Goal: Task Accomplishment & Management: Manage account settings

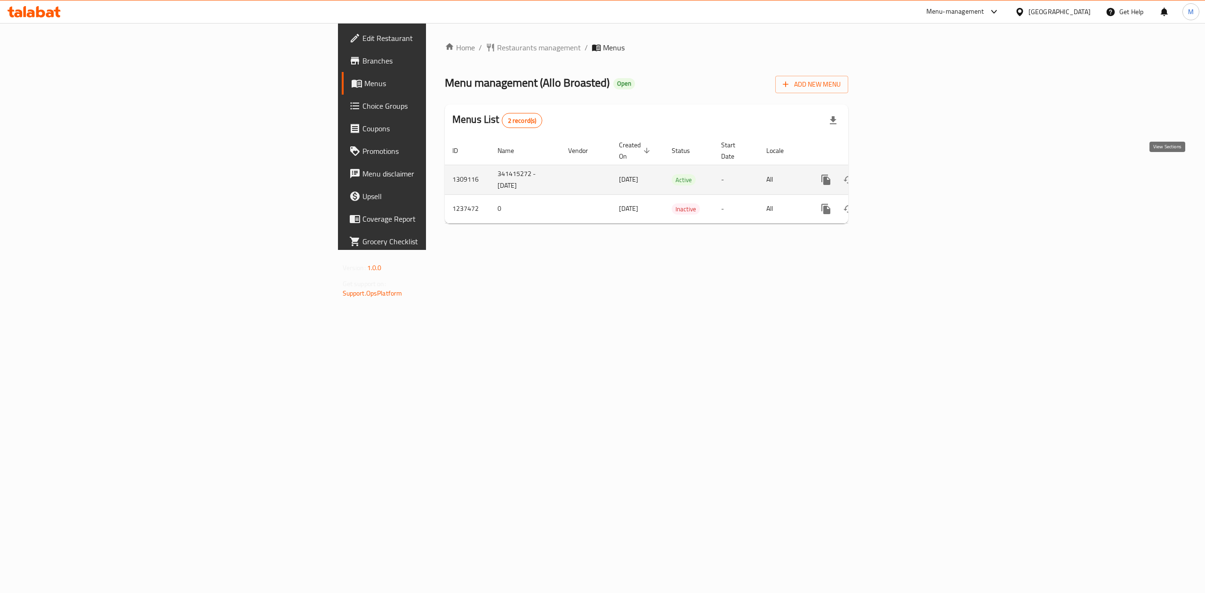
click at [906, 169] on link "enhanced table" at bounding box center [894, 180] width 23 height 23
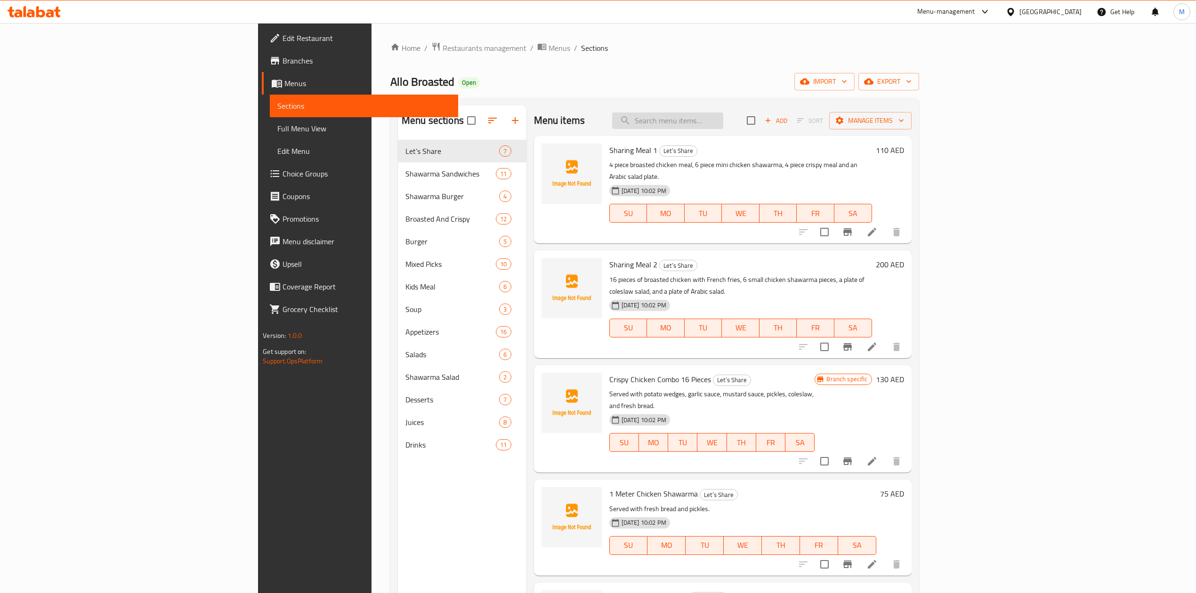
click at [721, 122] on input "search" at bounding box center [667, 121] width 111 height 16
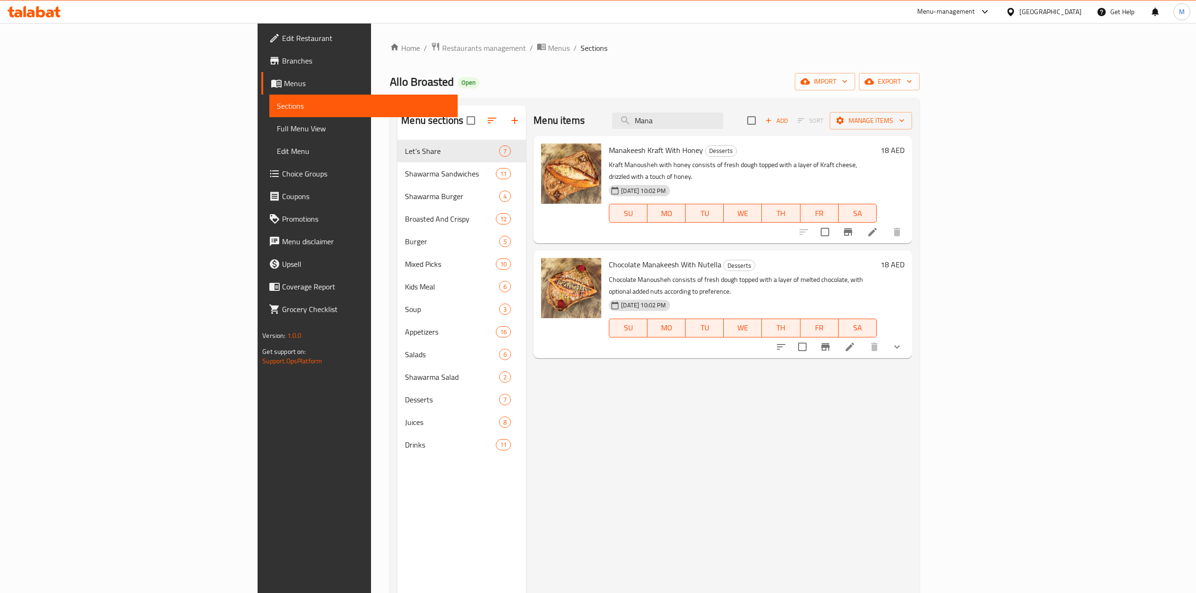
type input "Mana"
click at [863, 339] on li at bounding box center [850, 347] width 26 height 17
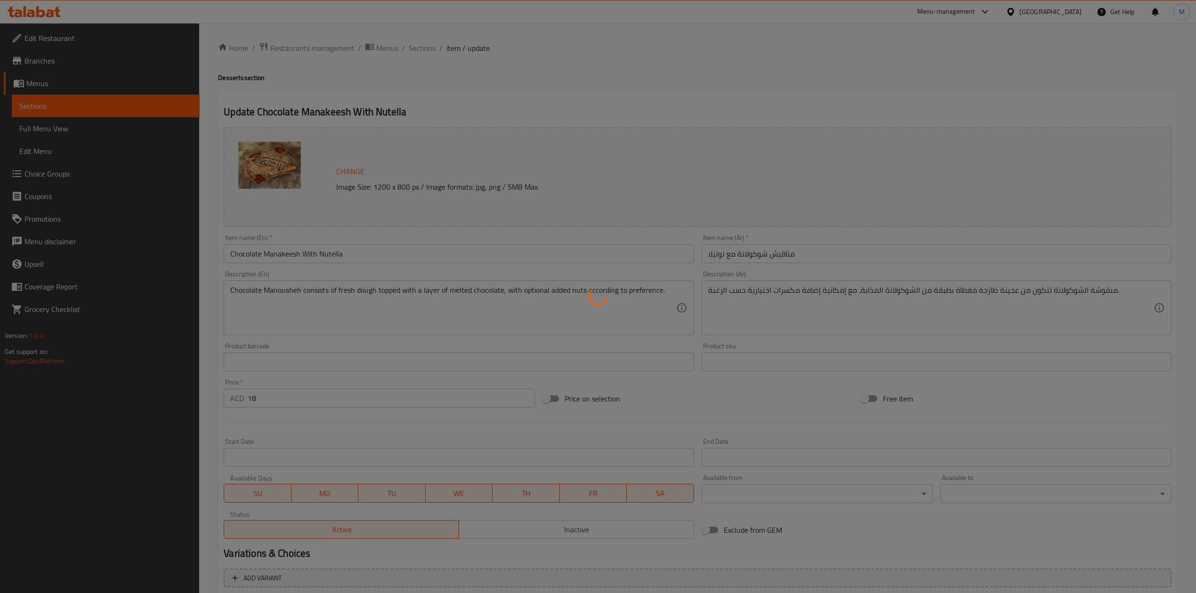
type input "إضافة مكسرات:"
type input "0"
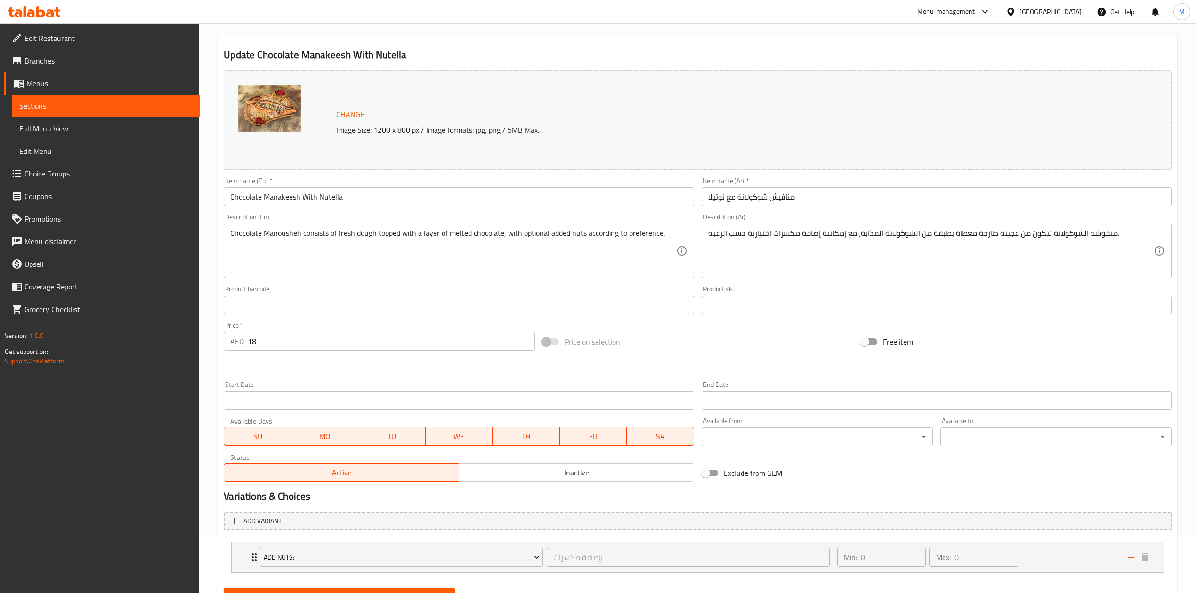
scroll to position [102, 0]
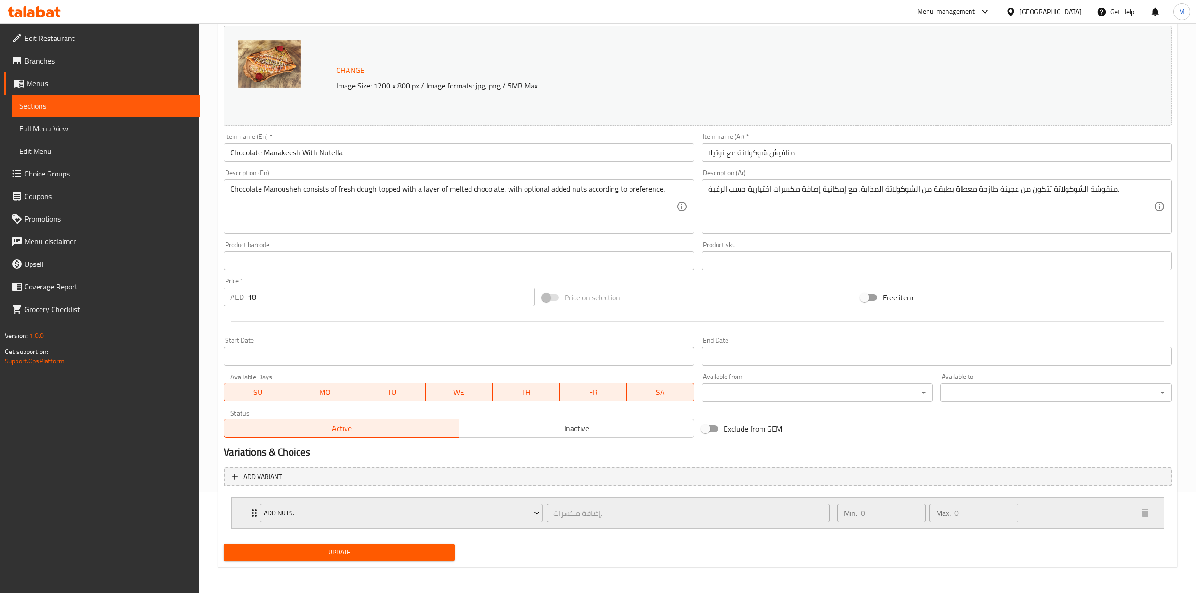
click at [1054, 521] on div "Min: 0 ​ Max: 0 ​" at bounding box center [977, 513] width 291 height 30
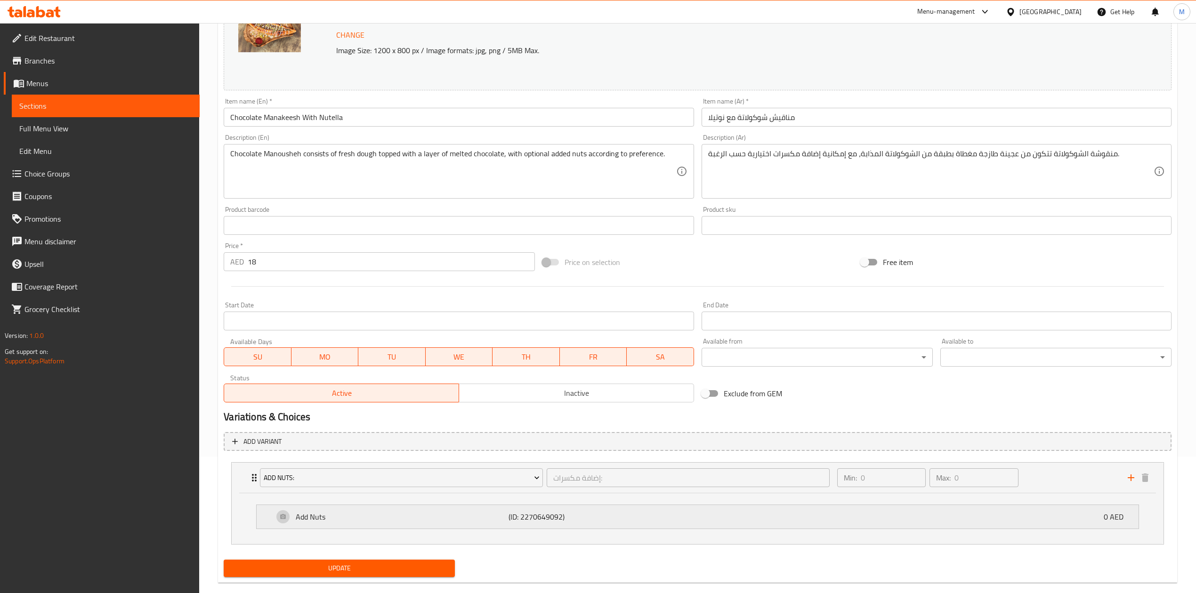
scroll to position [154, 0]
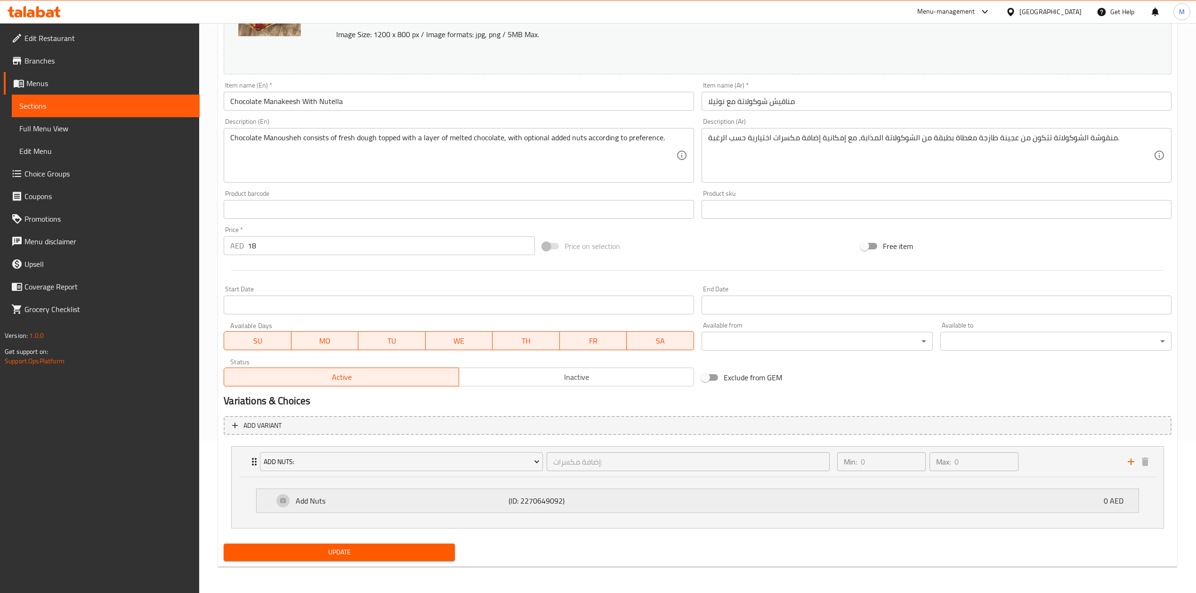
click at [842, 505] on div "Add Nuts (ID: 2270649092) 0 AED" at bounding box center [701, 501] width 854 height 24
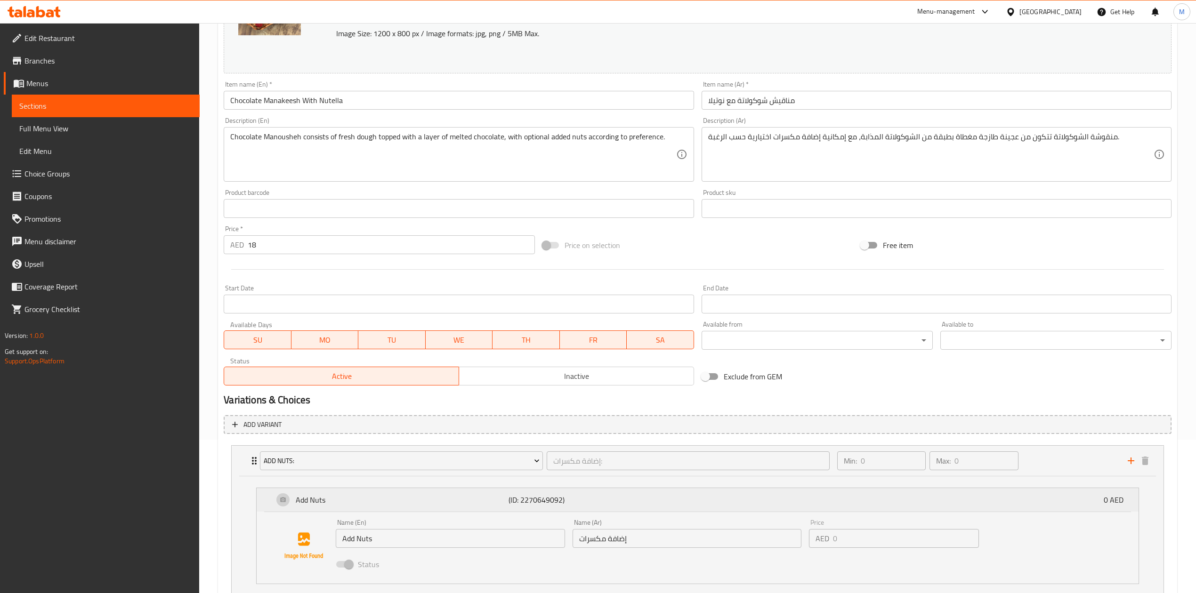
scroll to position [225, 0]
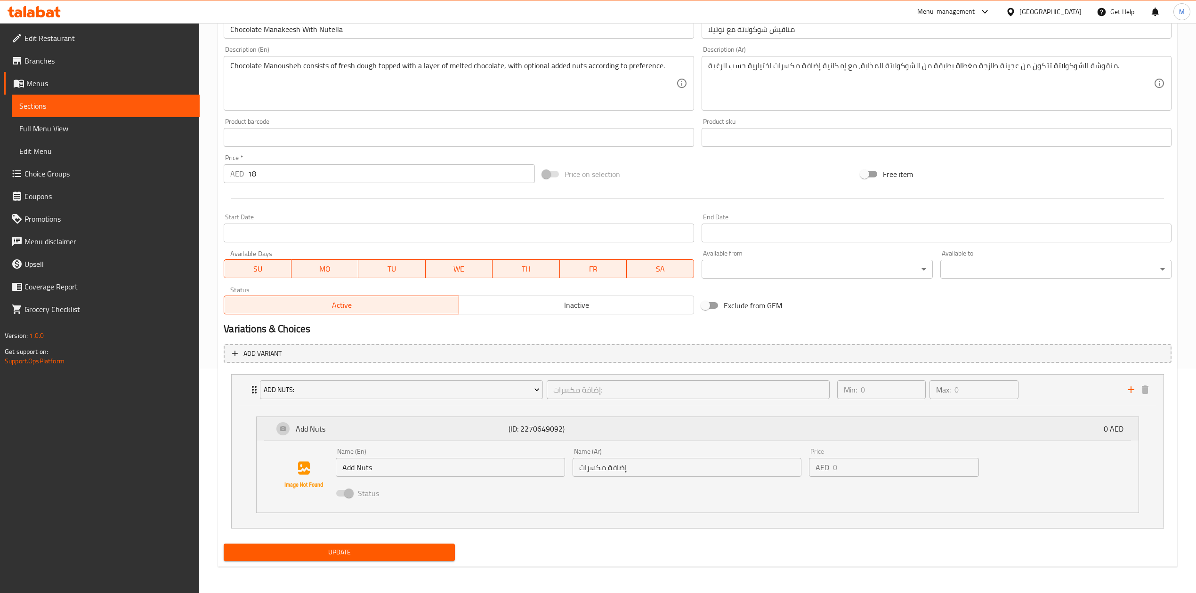
click at [869, 436] on div "Add Nuts (ID: 2270649092) 0 AED" at bounding box center [701, 429] width 854 height 24
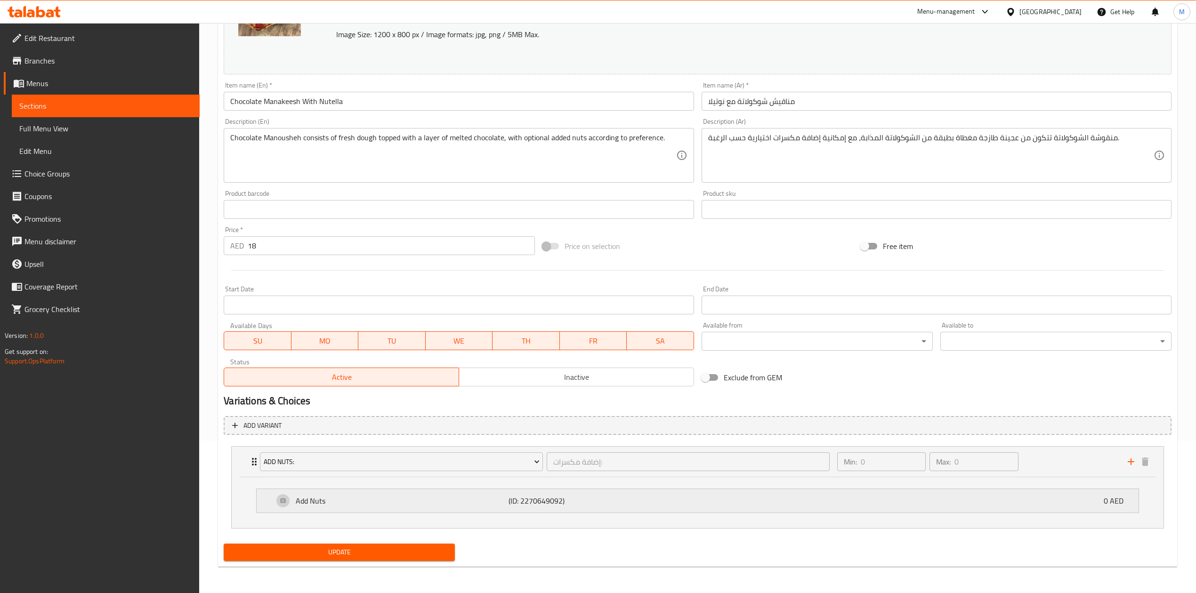
scroll to position [154, 0]
click at [1050, 468] on div "Min: 0 ​ Max: 0 ​" at bounding box center [977, 462] width 291 height 30
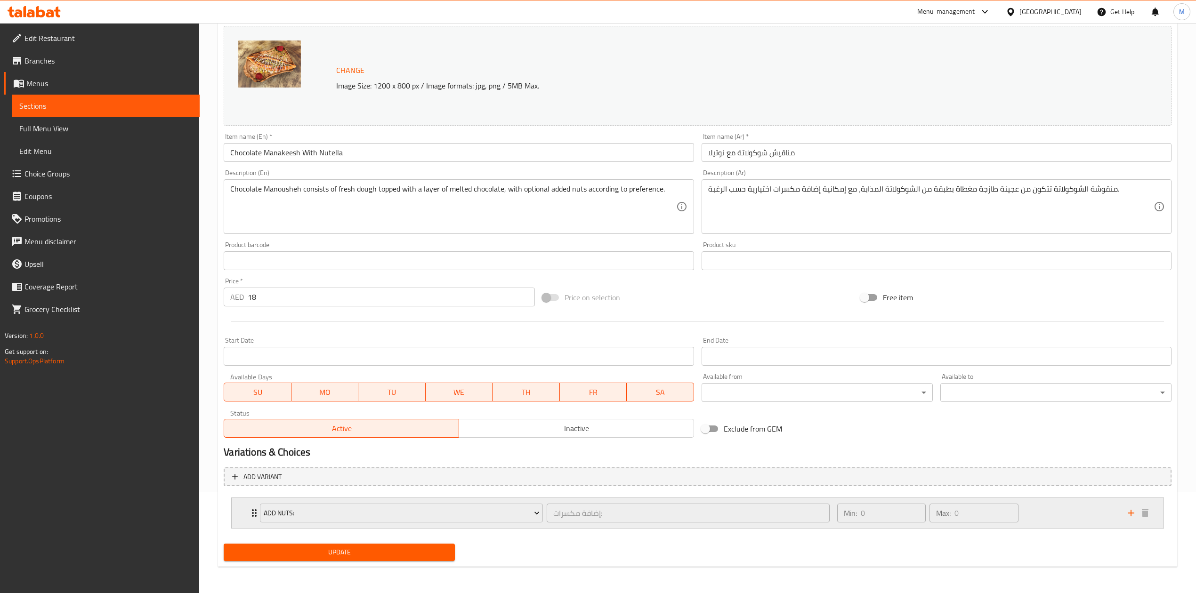
scroll to position [102, 0]
click at [1044, 515] on div "Min: 0 ​ Max: 0 ​" at bounding box center [977, 513] width 291 height 30
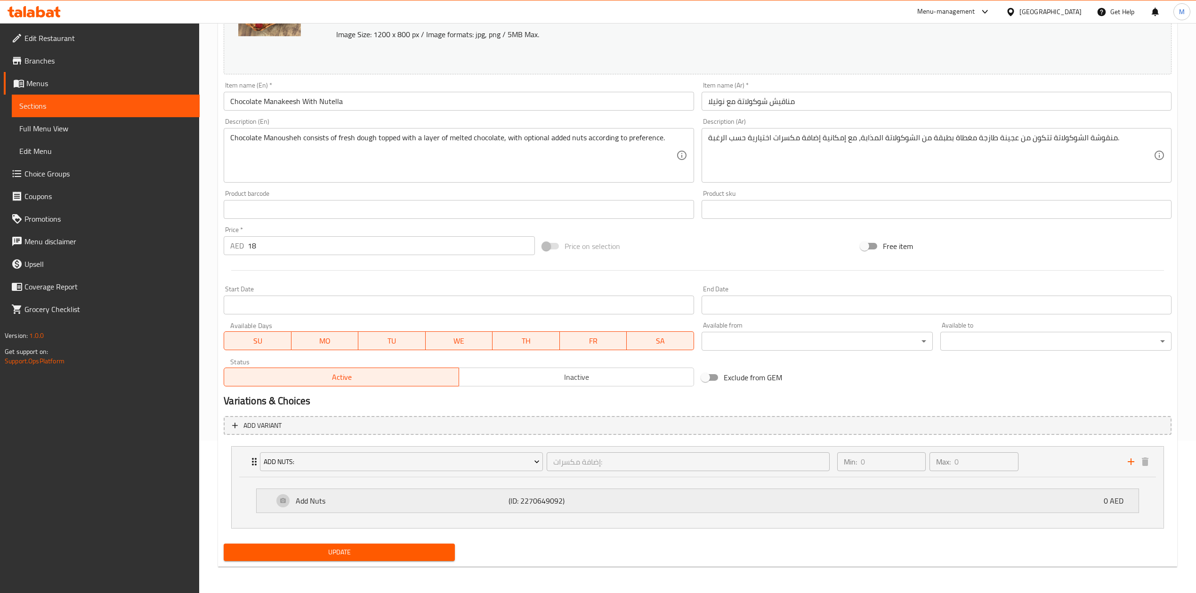
click at [1034, 502] on div "Add Nuts (ID: 2270649092) 0 AED" at bounding box center [701, 501] width 854 height 24
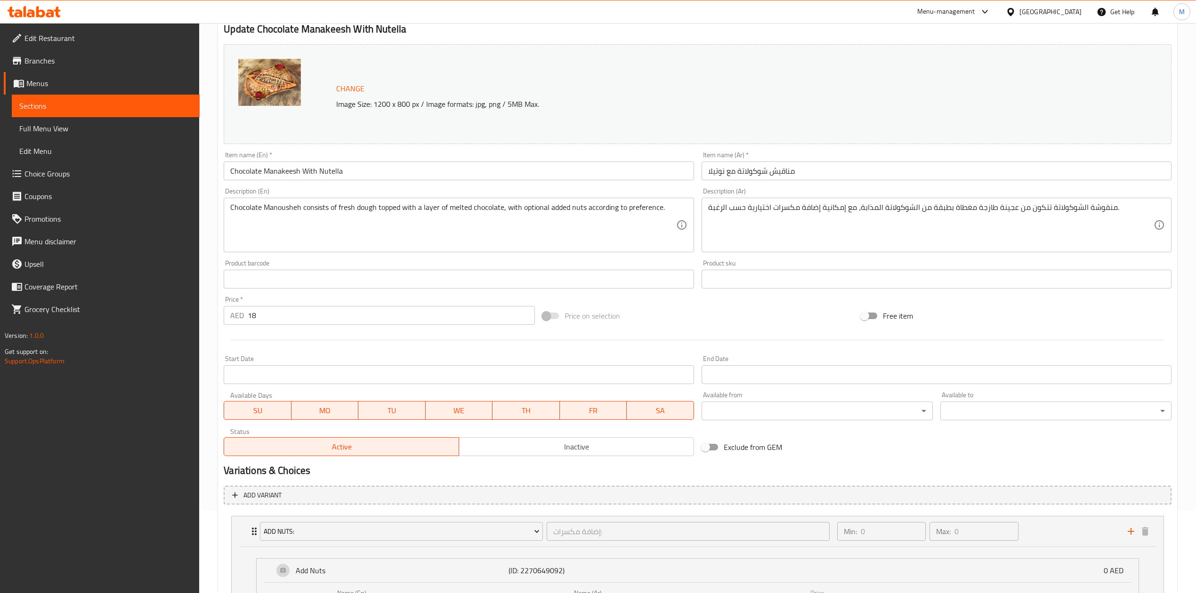
scroll to position [0, 0]
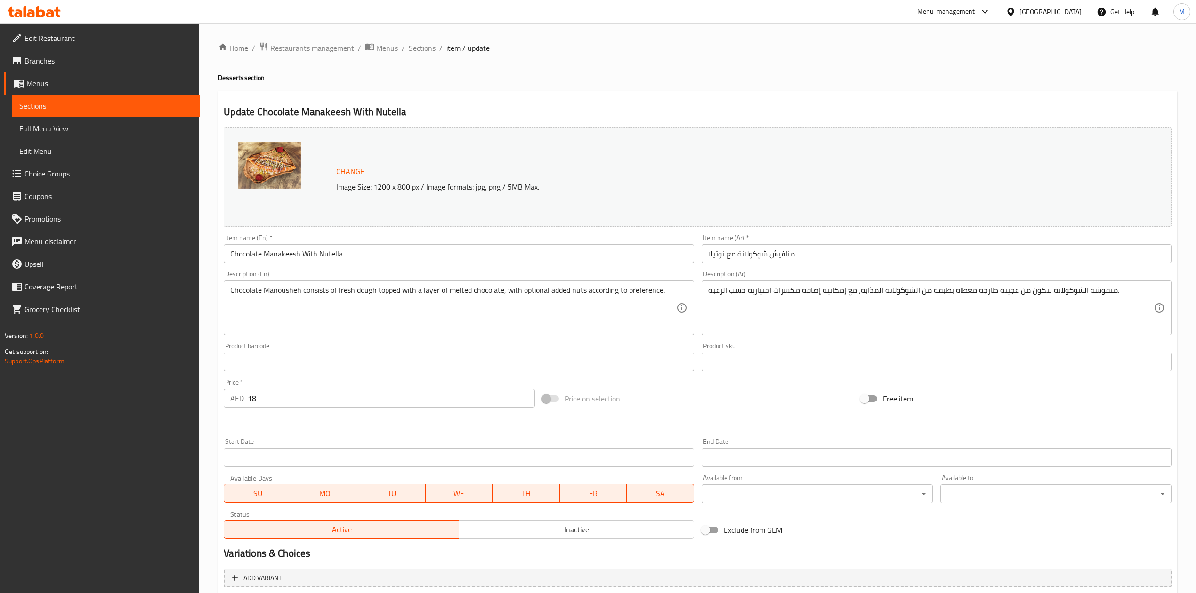
click at [421, 57] on div "Home / Restaurants management / Menus / Sections / item / update Desserts secti…" at bounding box center [697, 420] width 959 height 757
click at [421, 56] on div "Home / Restaurants management / Menus / Sections / item / update Desserts secti…" at bounding box center [697, 420] width 959 height 757
click at [422, 55] on div "Home / Restaurants management / Menus / Sections / item / update Desserts secti…" at bounding box center [697, 420] width 959 height 757
click at [422, 51] on span "Sections" at bounding box center [422, 47] width 27 height 11
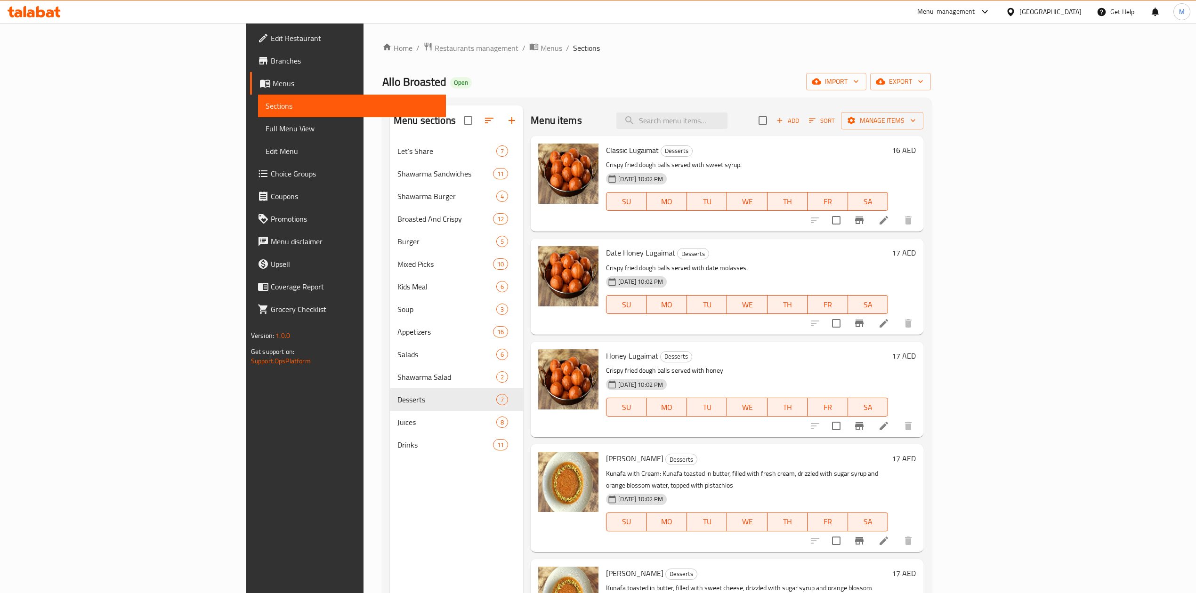
click at [931, 71] on div "Home / Restaurants management / Menus / Sections Allo Broasted Open import expo…" at bounding box center [656, 374] width 549 height 664
click at [923, 81] on span "export" at bounding box center [901, 82] width 46 height 12
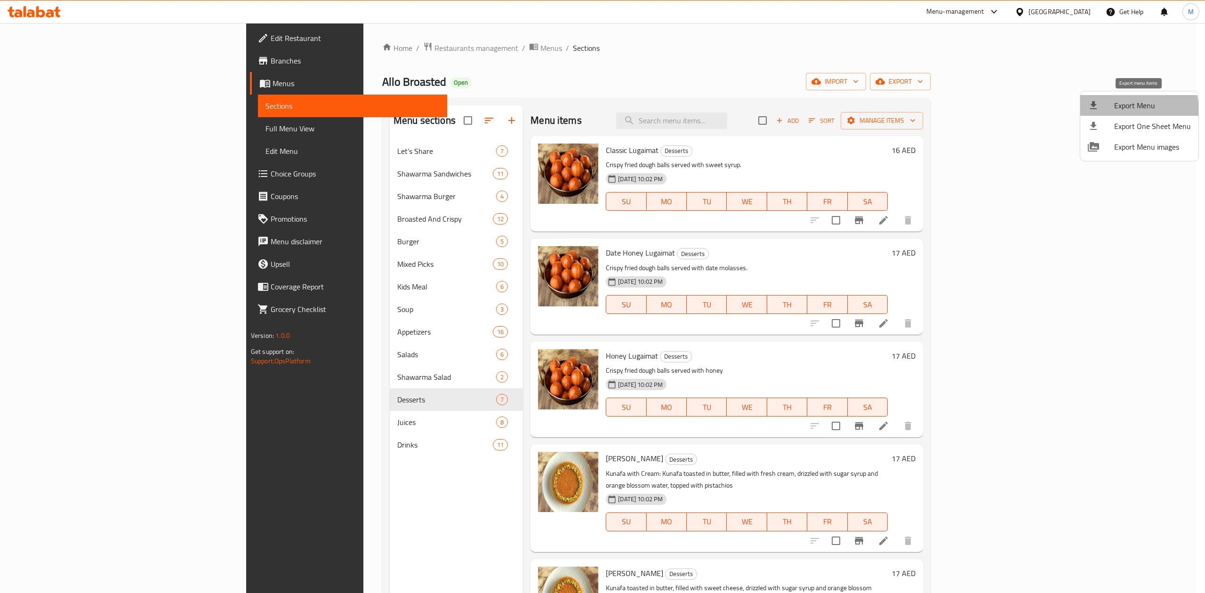
click at [1117, 111] on span "Export Menu" at bounding box center [1153, 105] width 77 height 11
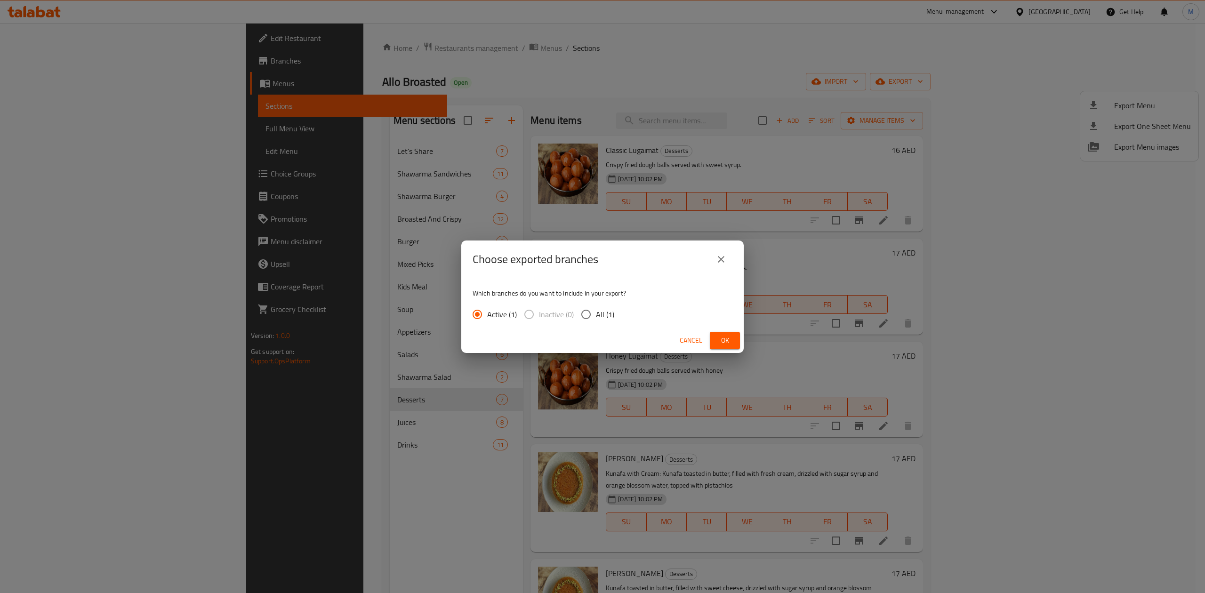
click at [607, 311] on span "All (1)" at bounding box center [605, 314] width 18 height 11
click at [596, 311] on input "All (1)" at bounding box center [586, 315] width 20 height 20
radio input "true"
click at [718, 340] on span "Ok" at bounding box center [725, 341] width 15 height 12
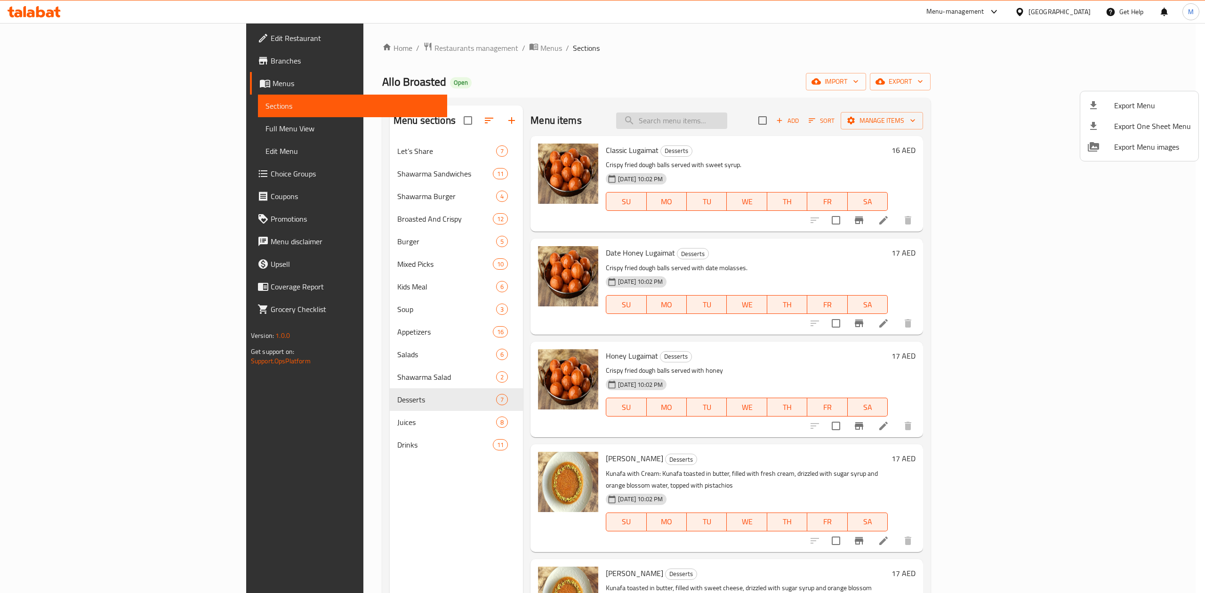
click at [748, 116] on div at bounding box center [602, 296] width 1205 height 593
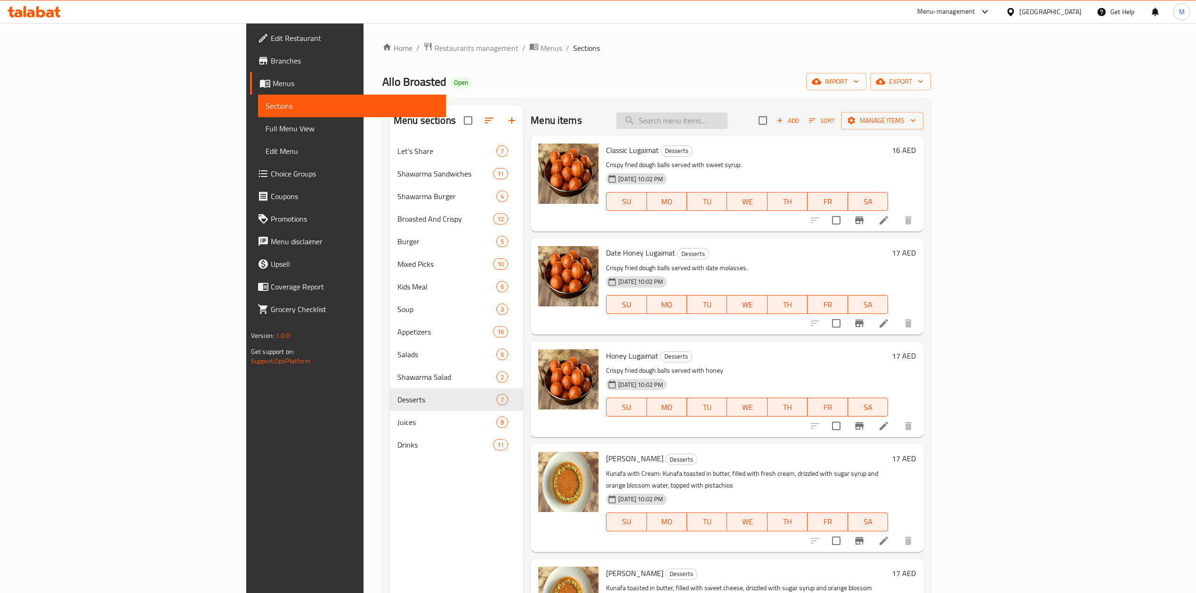
click at [728, 116] on input "search" at bounding box center [671, 121] width 111 height 16
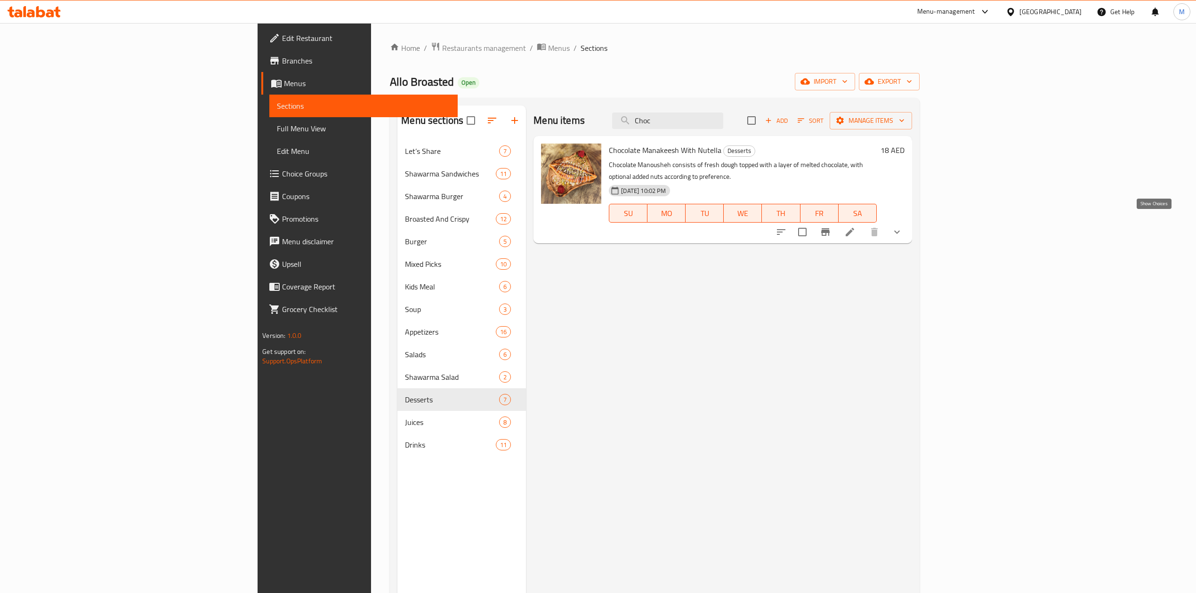
type input "Choc"
click at [903, 226] on icon "show more" at bounding box center [896, 231] width 11 height 11
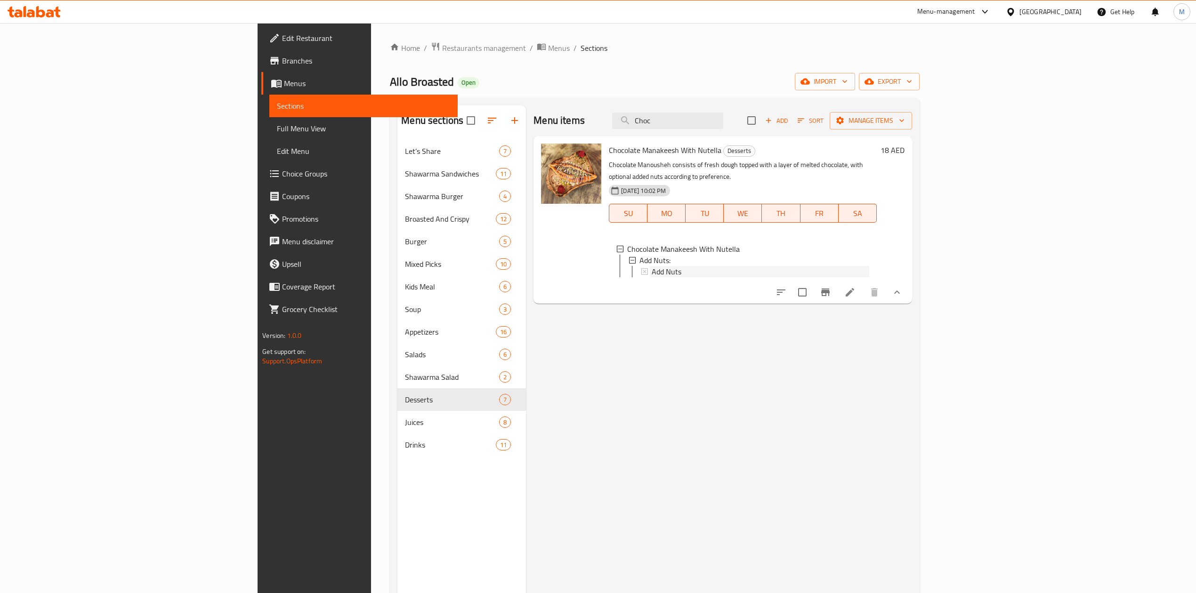
click at [654, 266] on div "Add Nuts" at bounding box center [760, 271] width 217 height 11
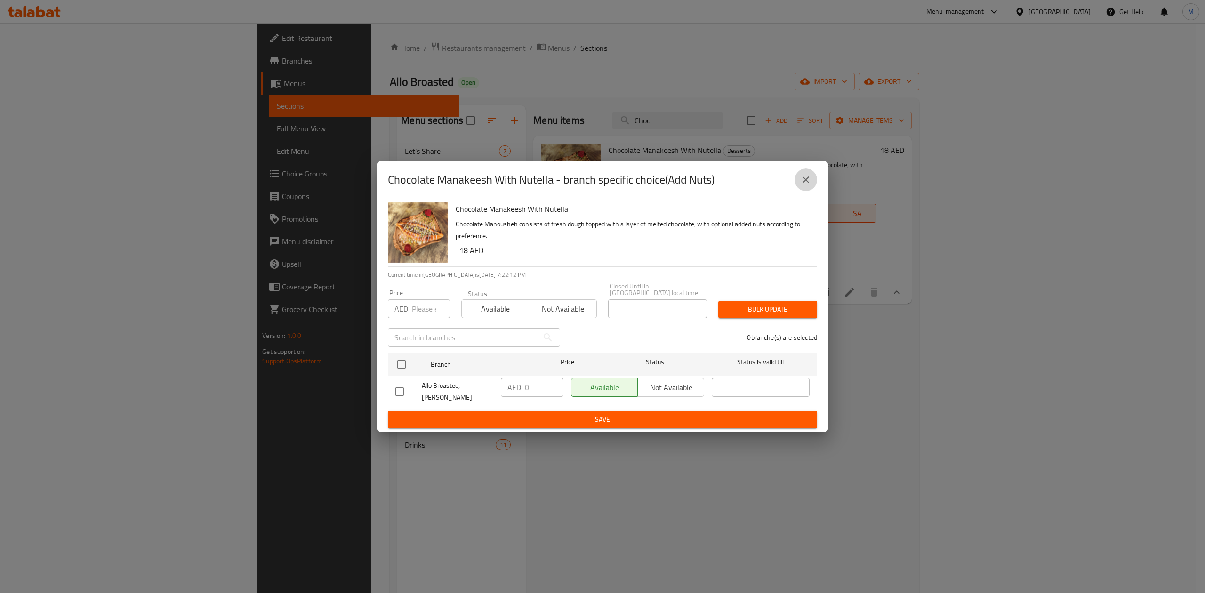
click at [812, 181] on button "close" at bounding box center [806, 180] width 23 height 23
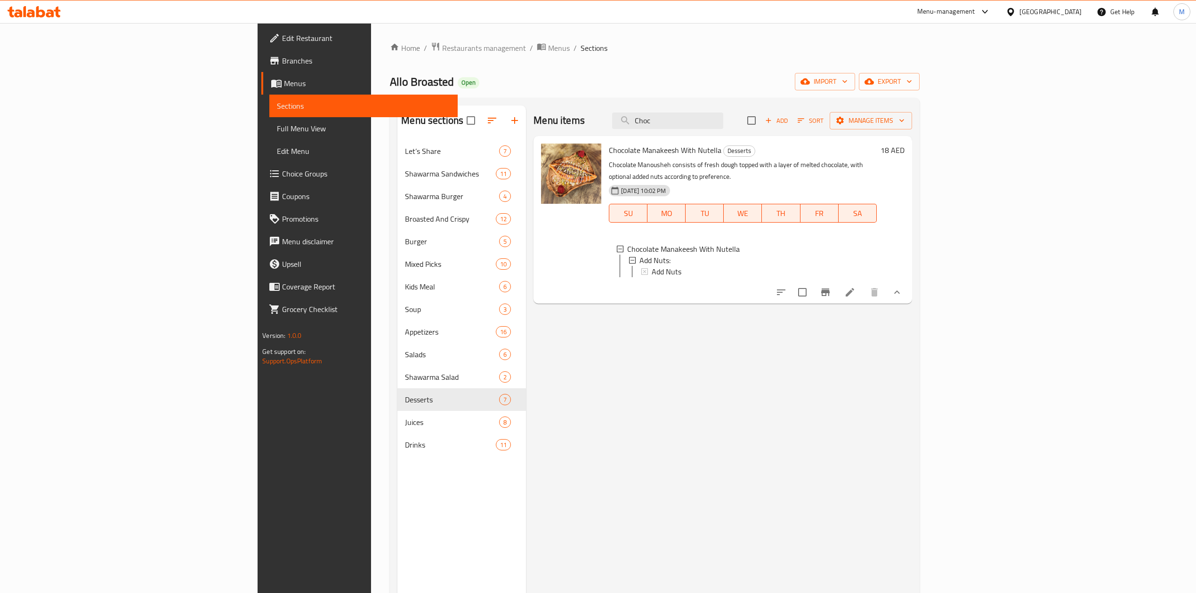
click at [712, 266] on div "Add Nuts" at bounding box center [760, 271] width 217 height 11
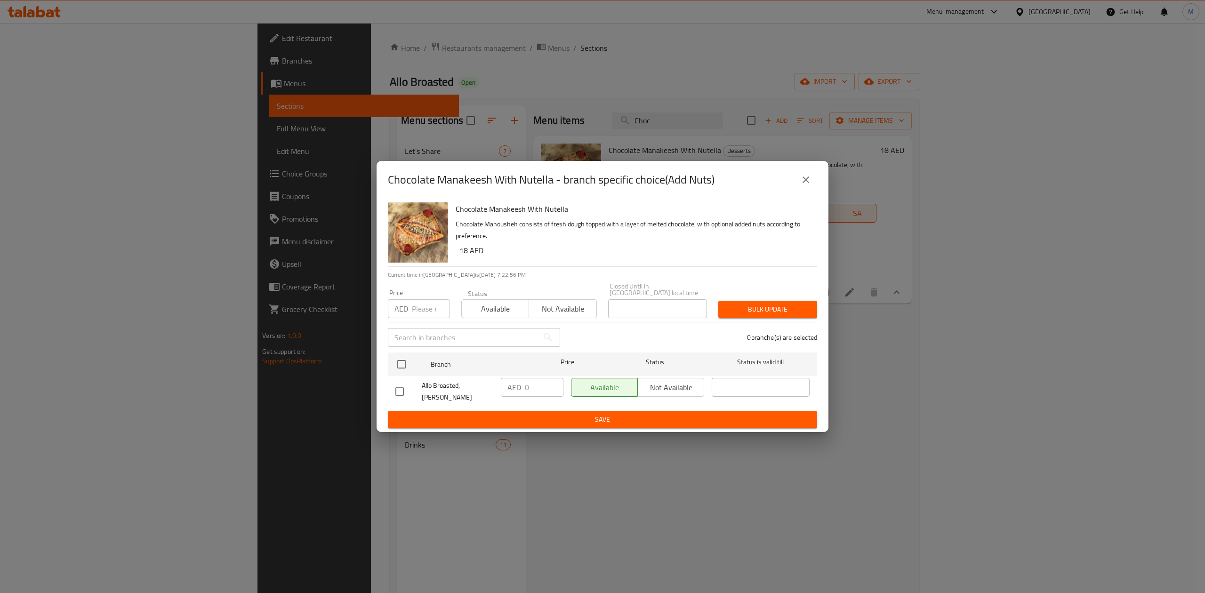
click at [805, 181] on icon "close" at bounding box center [806, 179] width 11 height 11
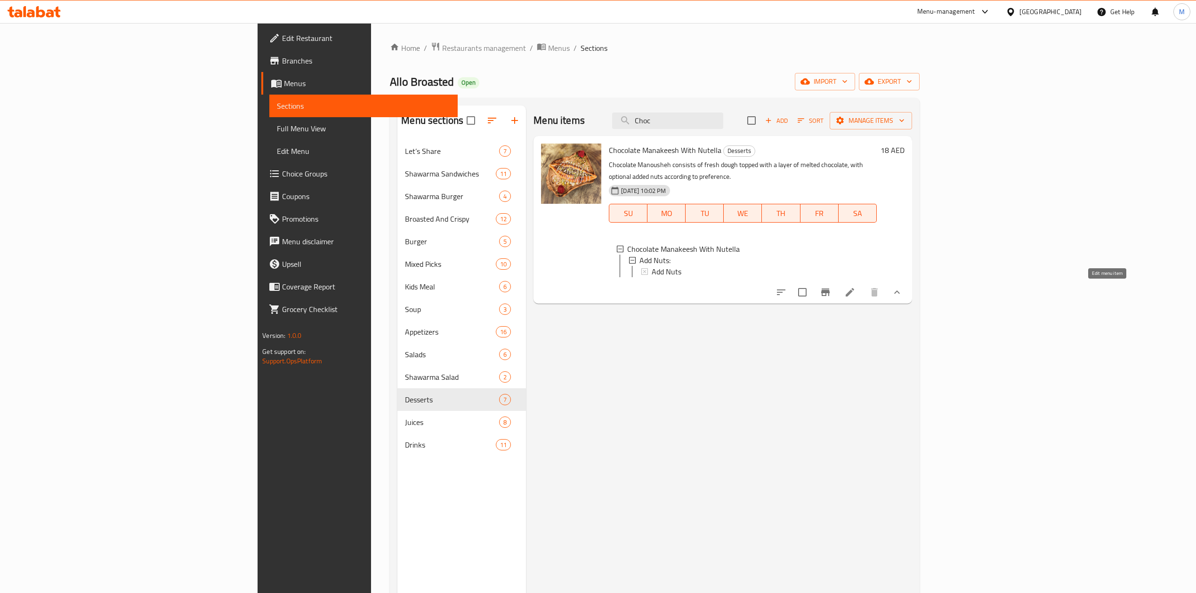
click at [856, 290] on icon at bounding box center [849, 292] width 11 height 11
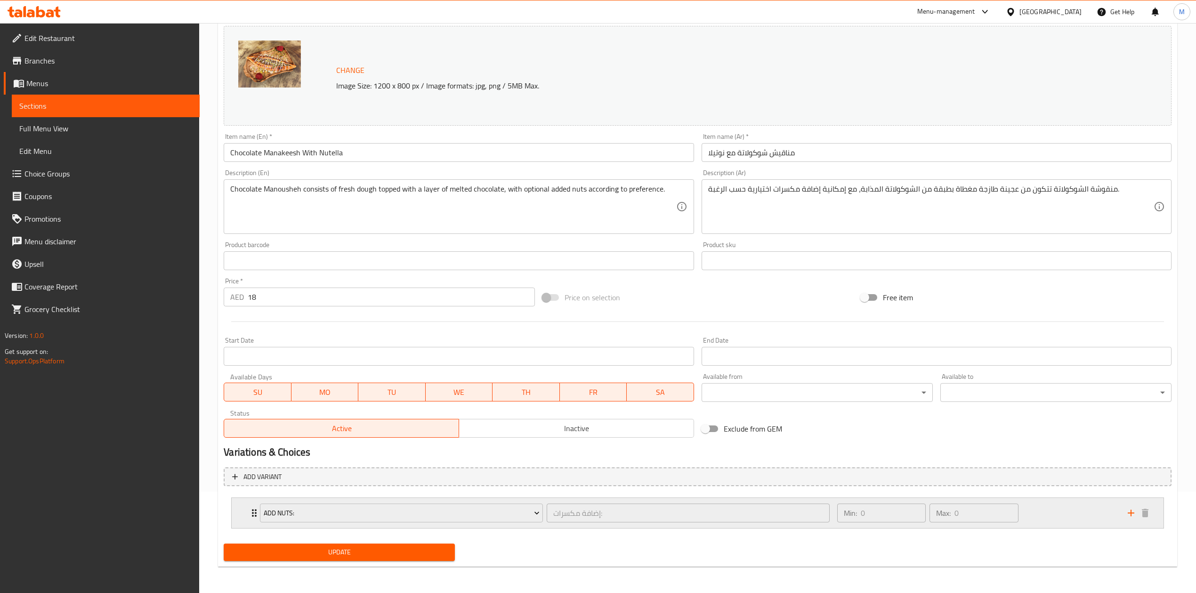
click at [1050, 516] on div "Min: 0 ​ Max: 0 ​" at bounding box center [977, 513] width 291 height 30
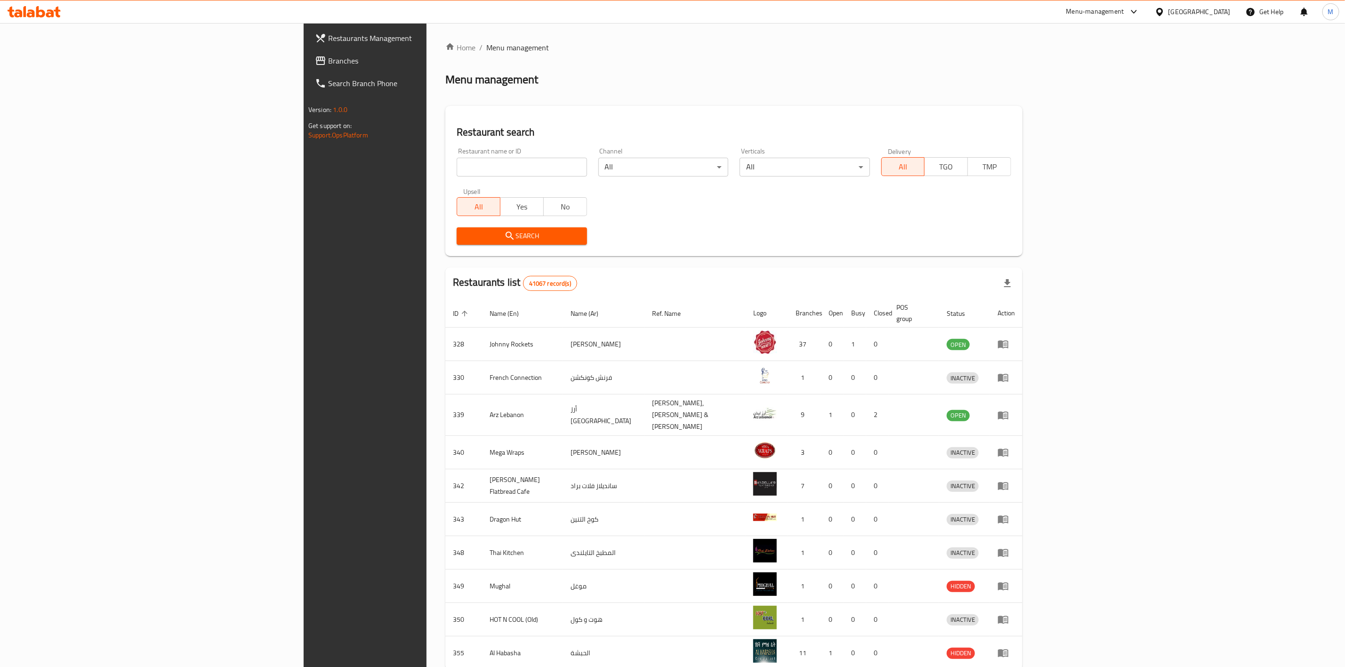
click at [457, 157] on div "Restaurant name or ID Restaurant name or ID" at bounding box center [522, 162] width 130 height 29
click at [457, 158] on input "search" at bounding box center [522, 167] width 130 height 19
paste input "Best Regards, Mohamed Amr Talabat Content Team"
type input "Best Regards, Mohamed Amr Talabat Content Team"
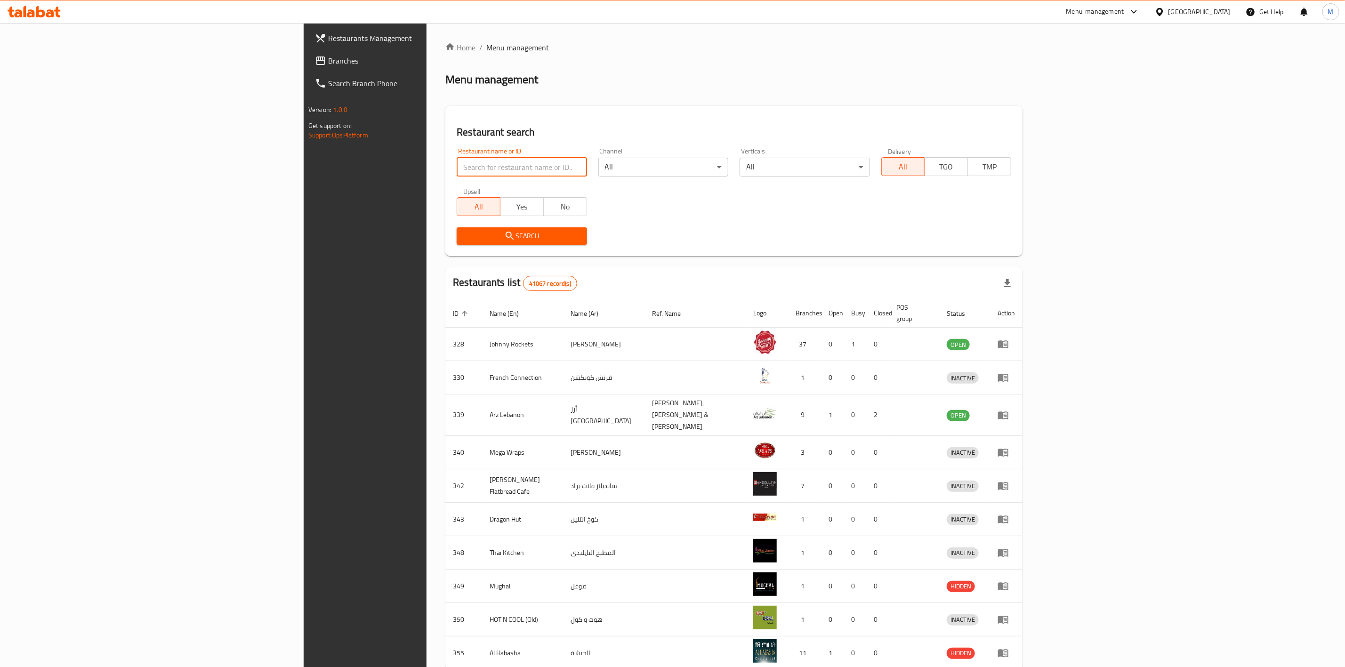
click at [457, 156] on div "Restaurant name or ID Restaurant name or ID" at bounding box center [522, 162] width 130 height 29
click at [457, 155] on div "Restaurant name or ID Restaurant name or ID" at bounding box center [522, 162] width 130 height 29
click at [457, 157] on div "Restaurant name or ID Restaurant name or ID" at bounding box center [522, 162] width 130 height 29
click at [457, 159] on input "search" at bounding box center [522, 167] width 130 height 19
paste input "679389"
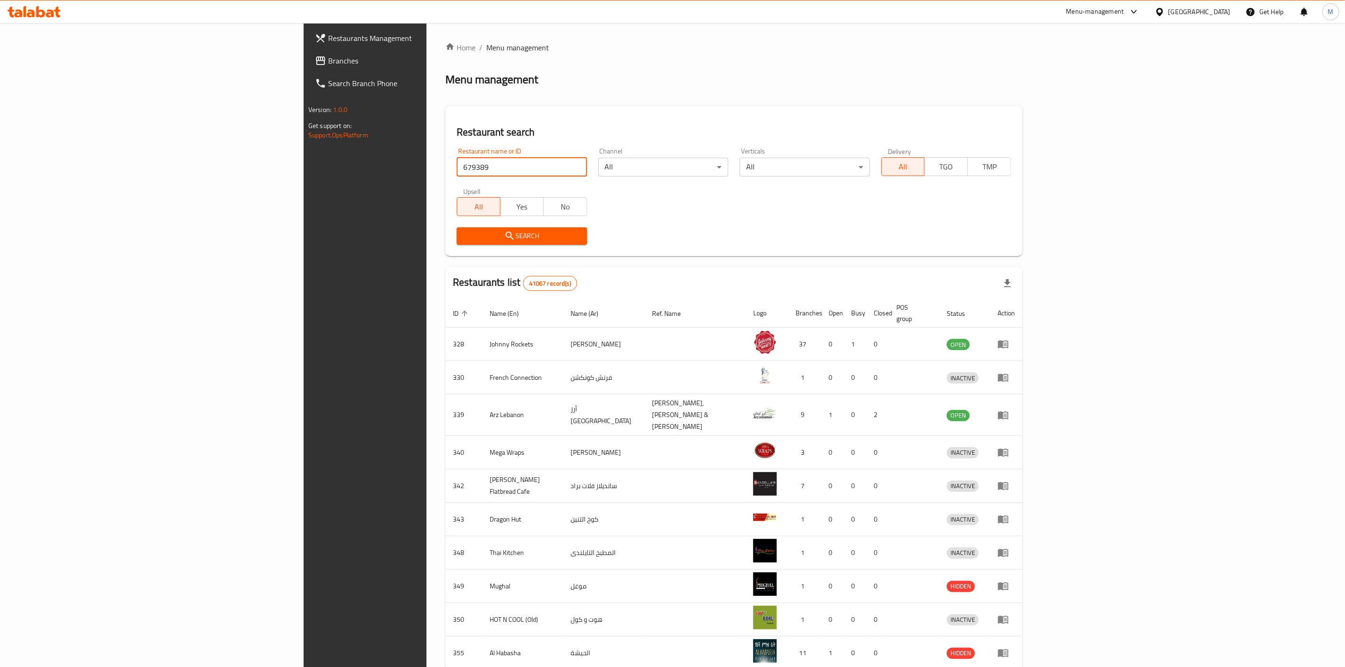
type input "679389"
click button "Search" at bounding box center [522, 235] width 130 height 17
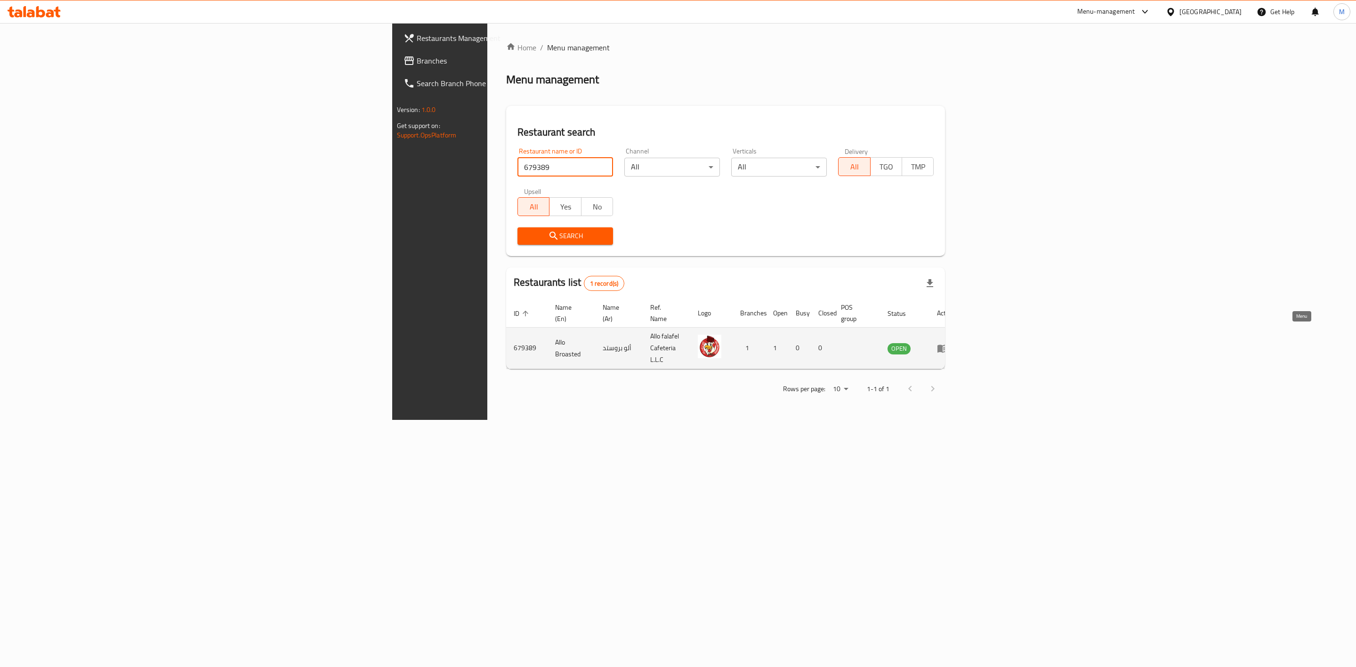
click at [948, 345] on icon "enhanced table" at bounding box center [943, 349] width 10 height 8
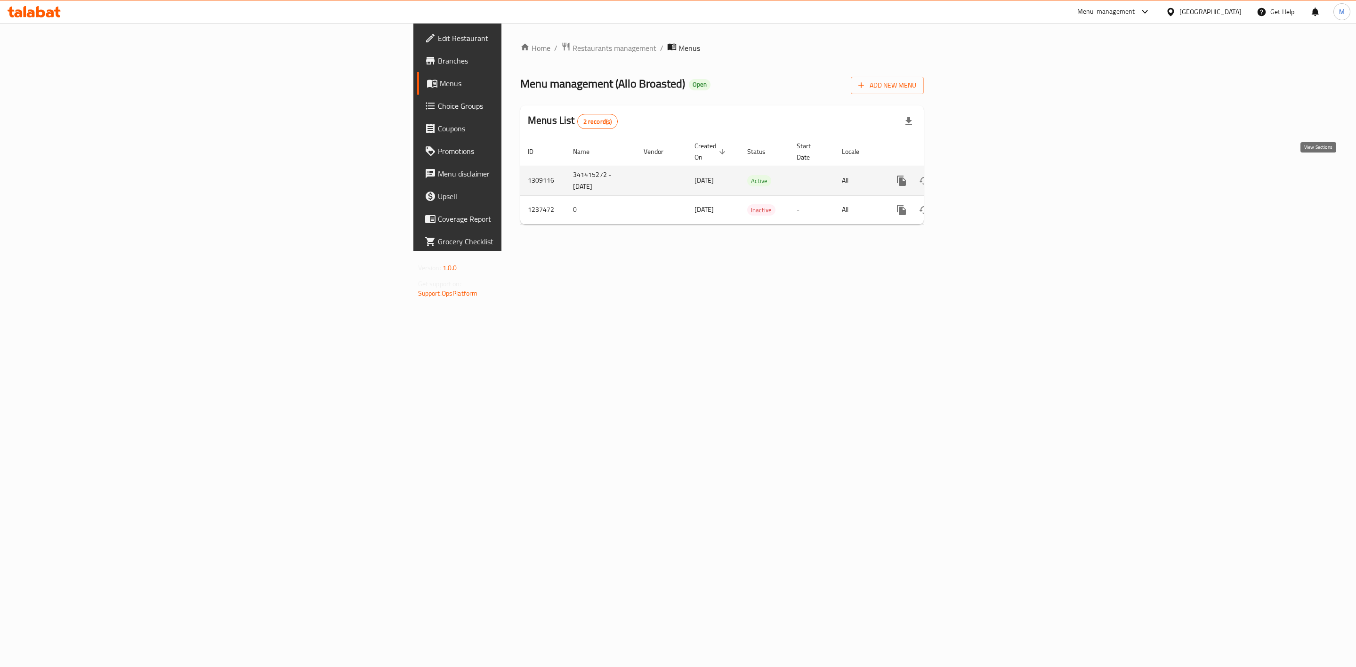
click at [981, 175] on link "enhanced table" at bounding box center [969, 181] width 23 height 23
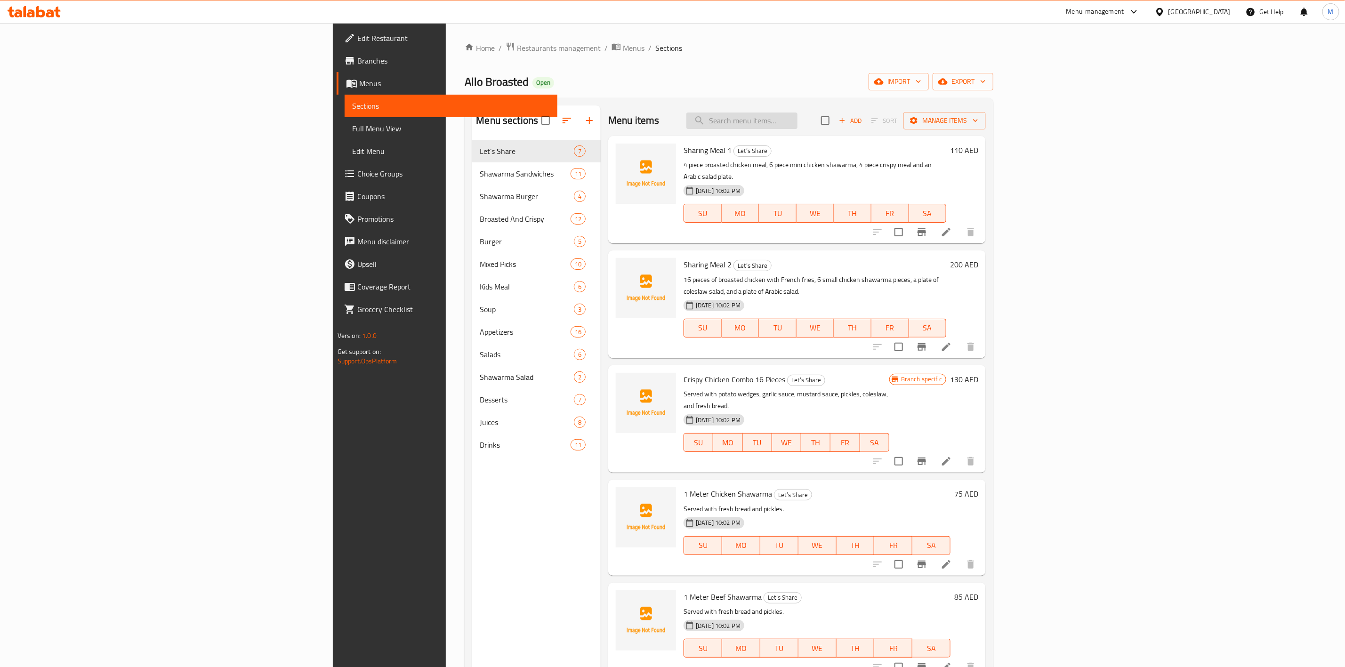
click at [798, 121] on input "search" at bounding box center [742, 121] width 111 height 16
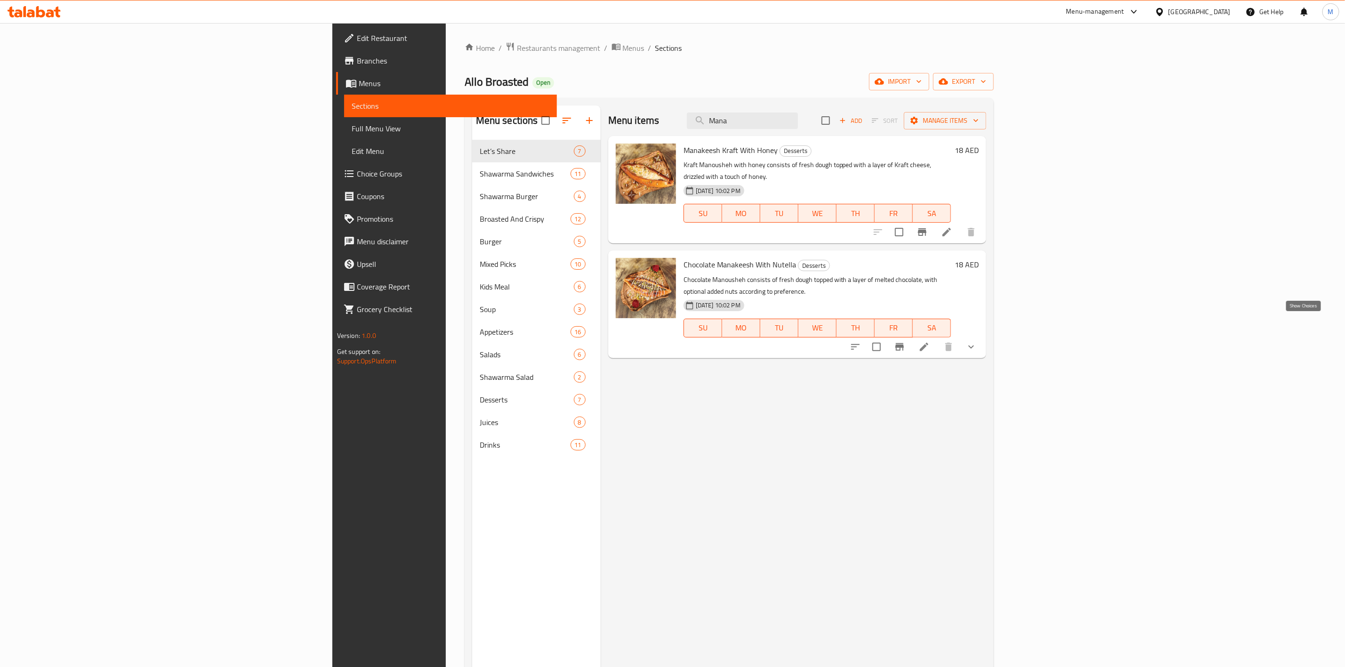
type input "Mana"
click at [977, 341] on icon "show more" at bounding box center [971, 346] width 11 height 11
click at [727, 381] on div "Add Nuts" at bounding box center [835, 386] width 217 height 11
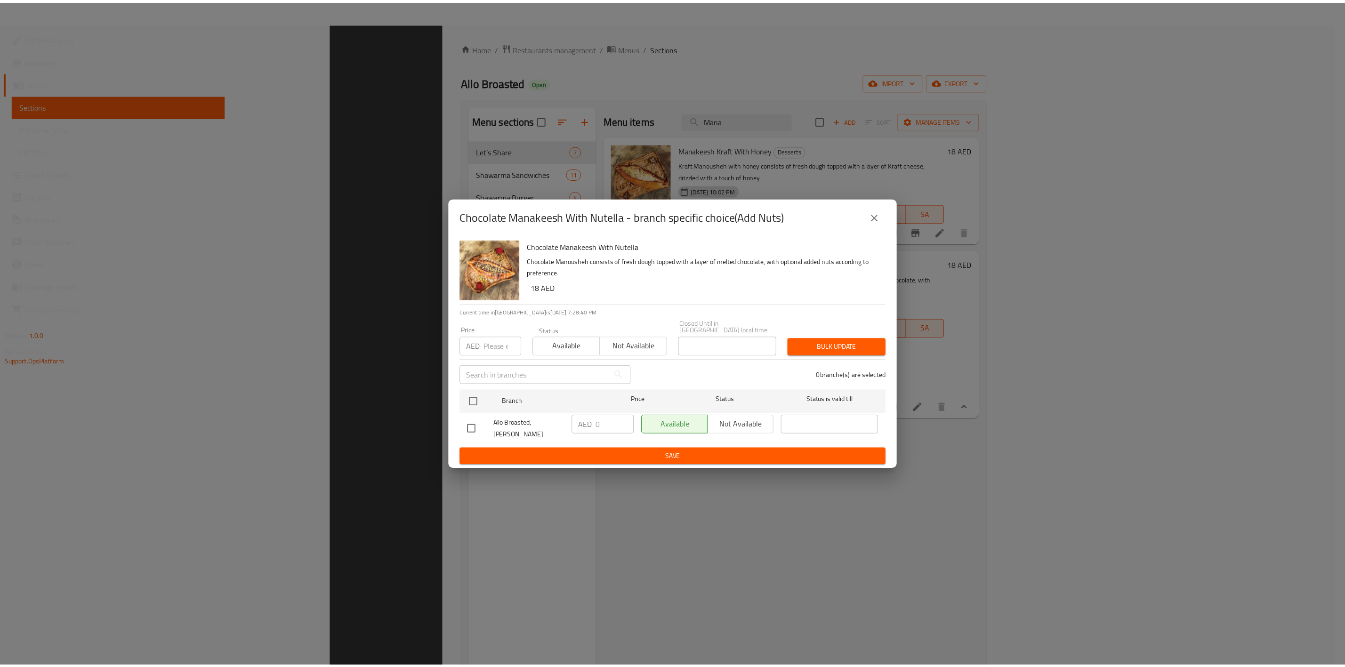
scroll to position [132, 0]
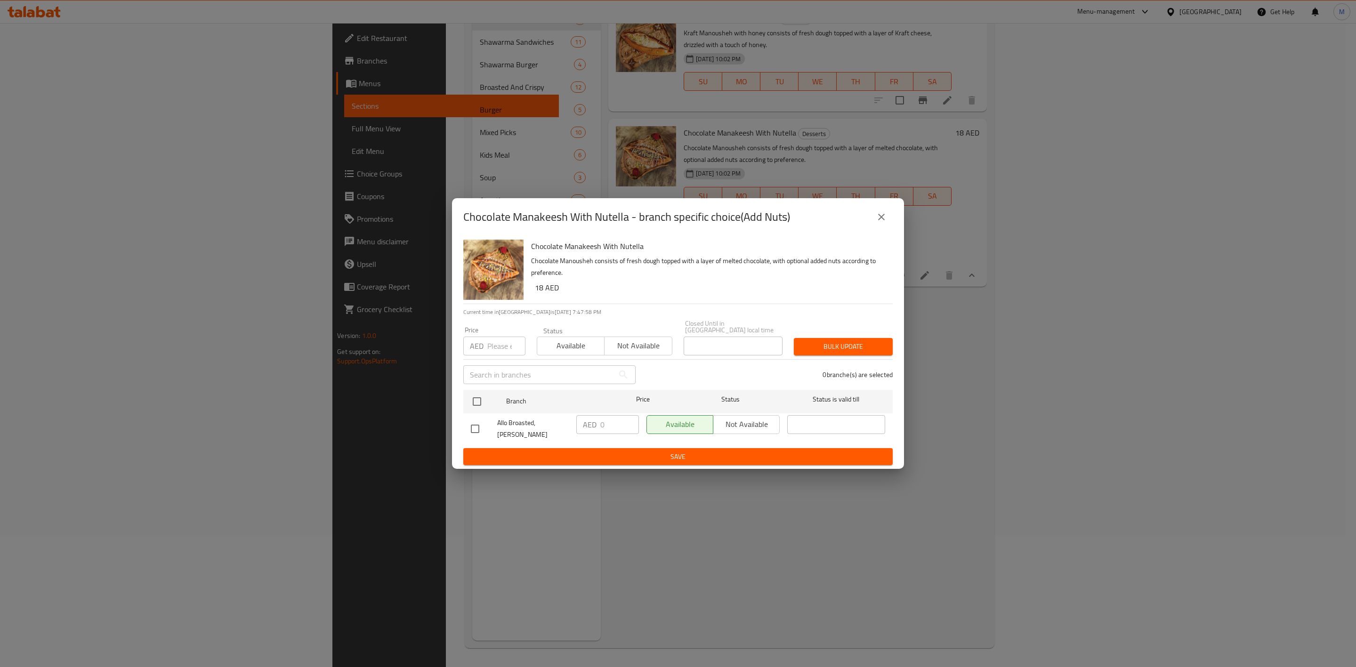
click at [386, 211] on div "Chocolate Manakeesh With Nutella - branch specific choice(Add Nuts) Chocolate M…" at bounding box center [678, 333] width 1356 height 667
drag, startPoint x: 866, startPoint y: 215, endPoint x: 874, endPoint y: 215, distance: 8.5
click at [869, 215] on div "Chocolate Manakeesh With Nutella - branch specific choice(Add Nuts)" at bounding box center [677, 217] width 429 height 23
click at [875, 215] on button "close" at bounding box center [881, 217] width 23 height 23
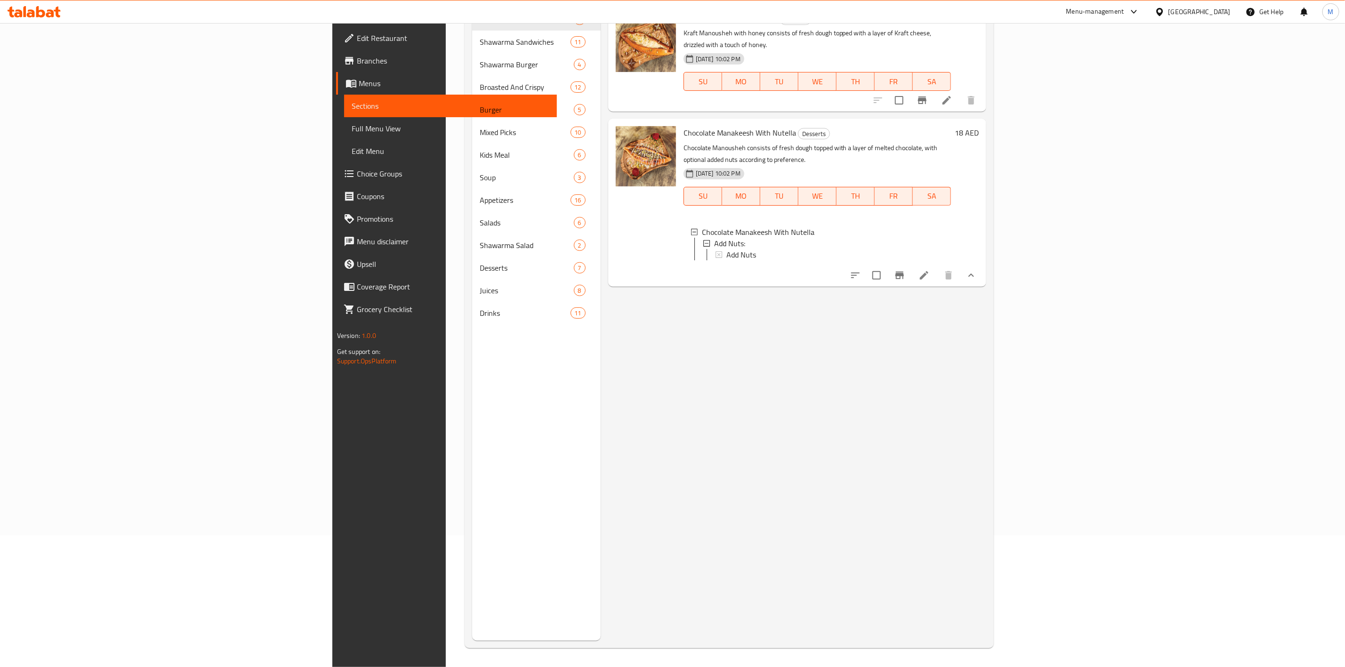
click at [357, 63] on span "Branches" at bounding box center [453, 60] width 193 height 11
